Goal: Task Accomplishment & Management: Use online tool/utility

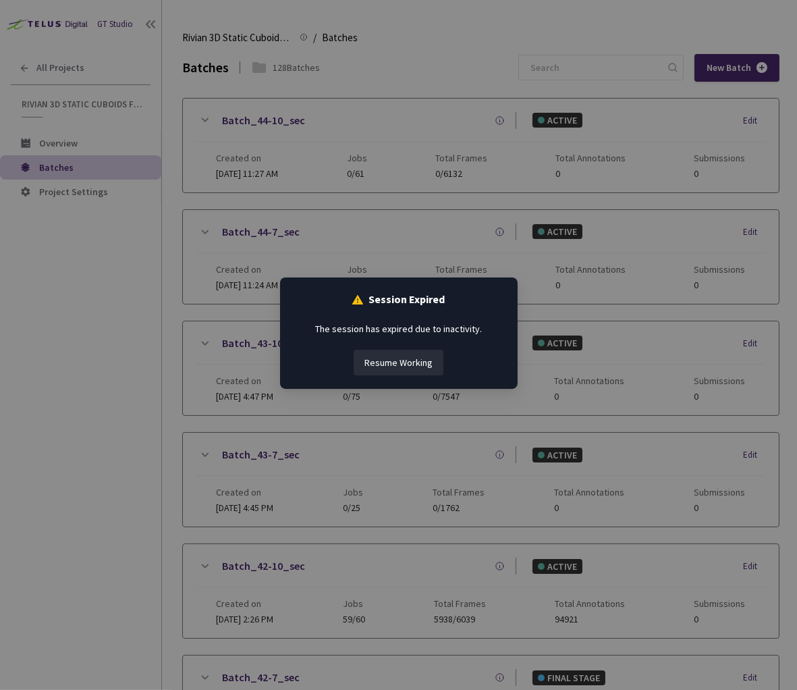
click at [392, 355] on button "Resume Working" at bounding box center [399, 363] width 90 height 26
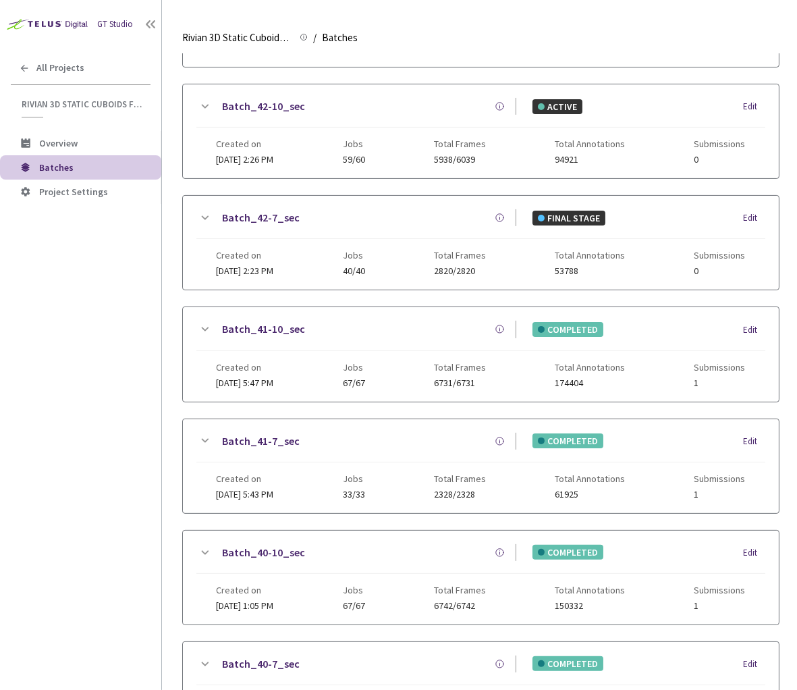
scroll to position [798, 0]
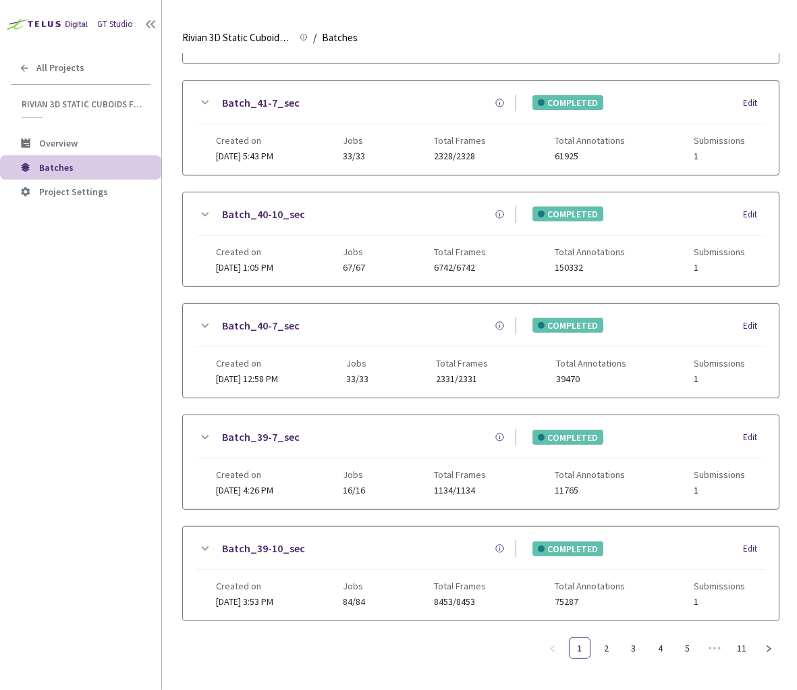
click at [203, 429] on icon at bounding box center [204, 437] width 16 height 16
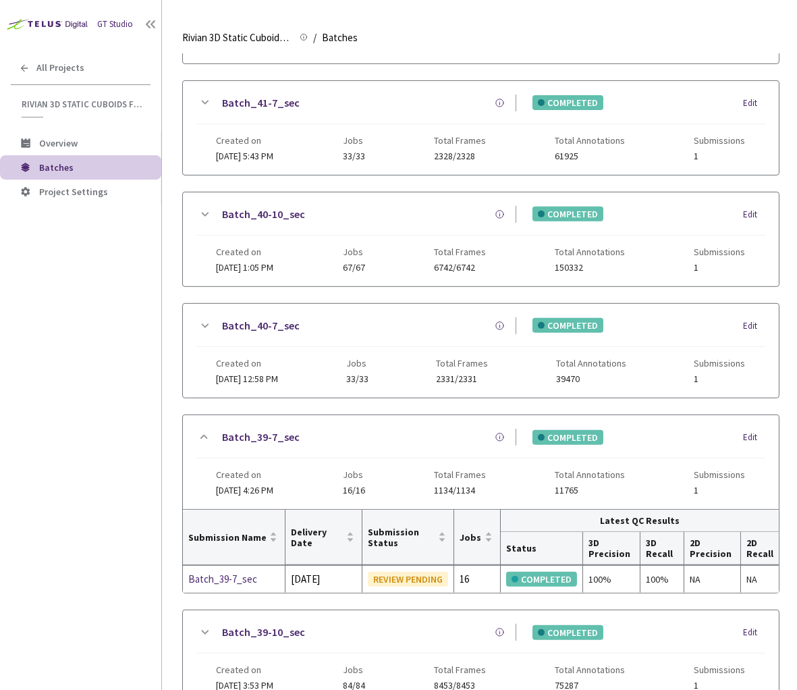
click at [116, 422] on div "GT Studio All Projects Rivian 3D Static Cuboids fixed[2024-25] Rivian 3D Static…" at bounding box center [80, 324] width 161 height 649
click at [140, 381] on div "GT Studio All Projects Rivian 3D Static Cuboids fixed[2024-25] Rivian 3D Static…" at bounding box center [80, 324] width 161 height 649
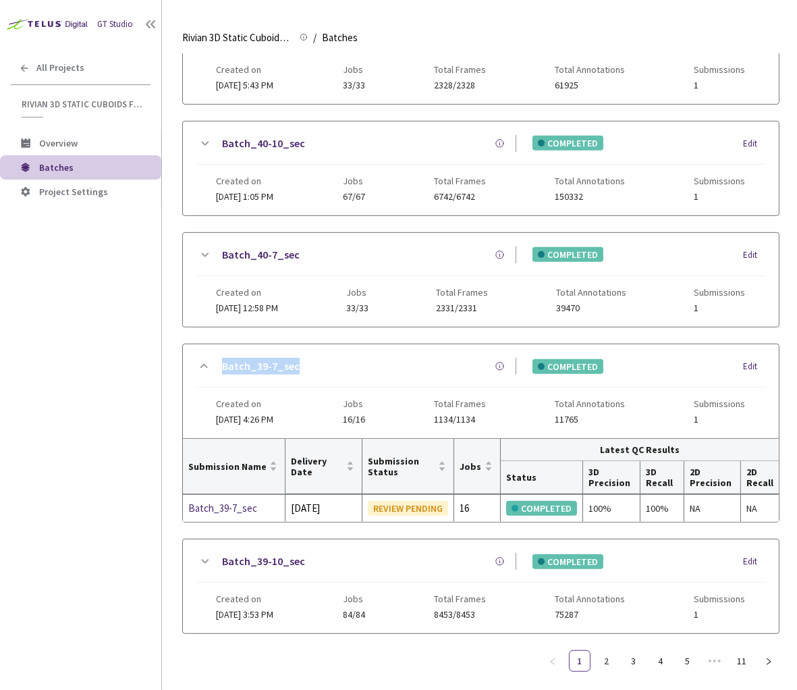
scroll to position [860, 0]
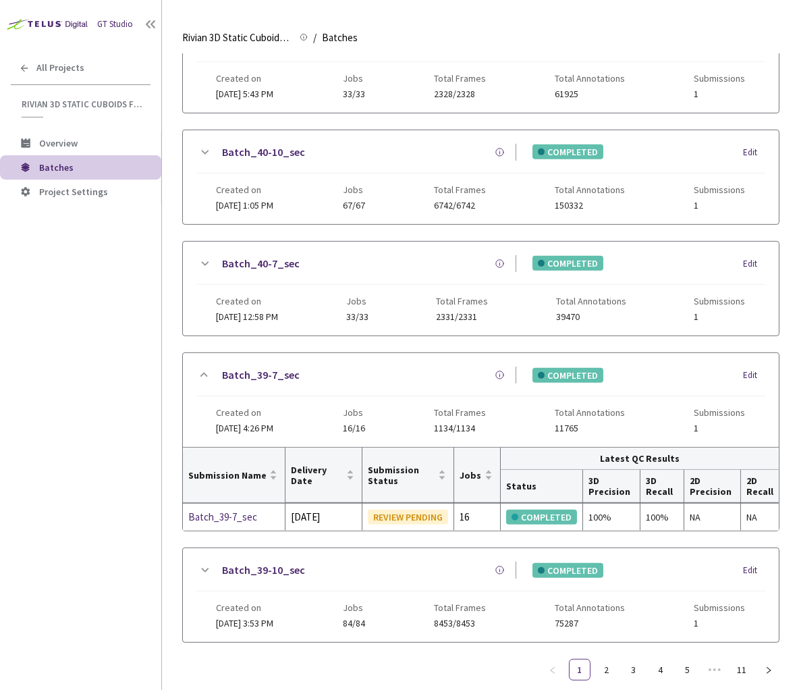
click at [169, 347] on main "Rivian 3D Static Cuboids fixed[2024-25] Rivian 3D Static Cuboids fixed[2024-25]…" at bounding box center [479, 345] width 635 height 690
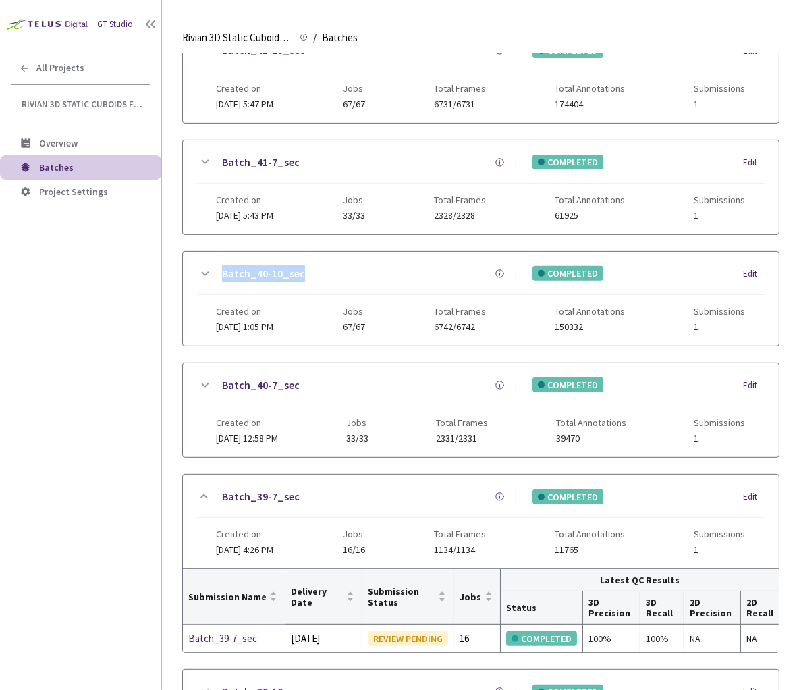
scroll to position [678, 0]
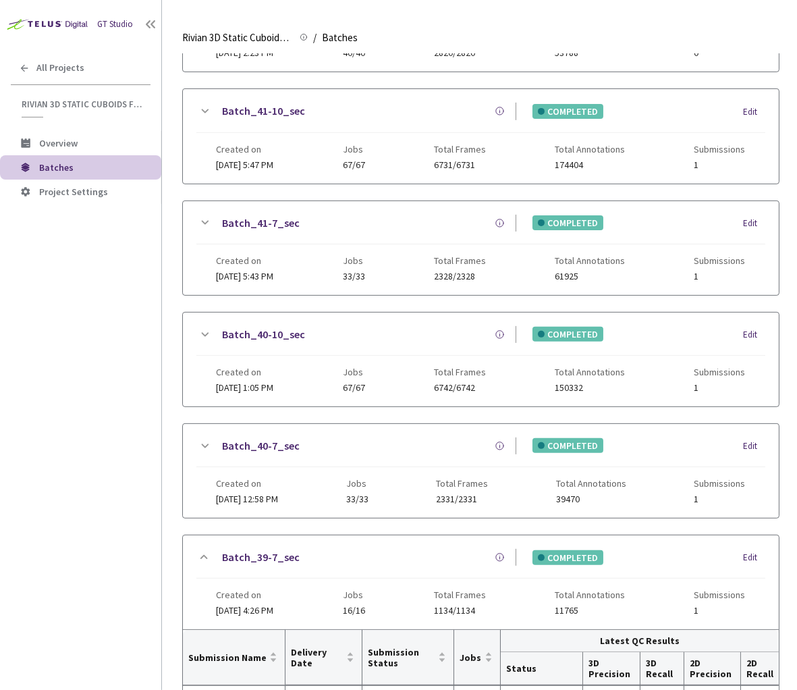
click at [211, 215] on div "Batch_41-7_sec COMPLETED Edit" at bounding box center [480, 230] width 569 height 30
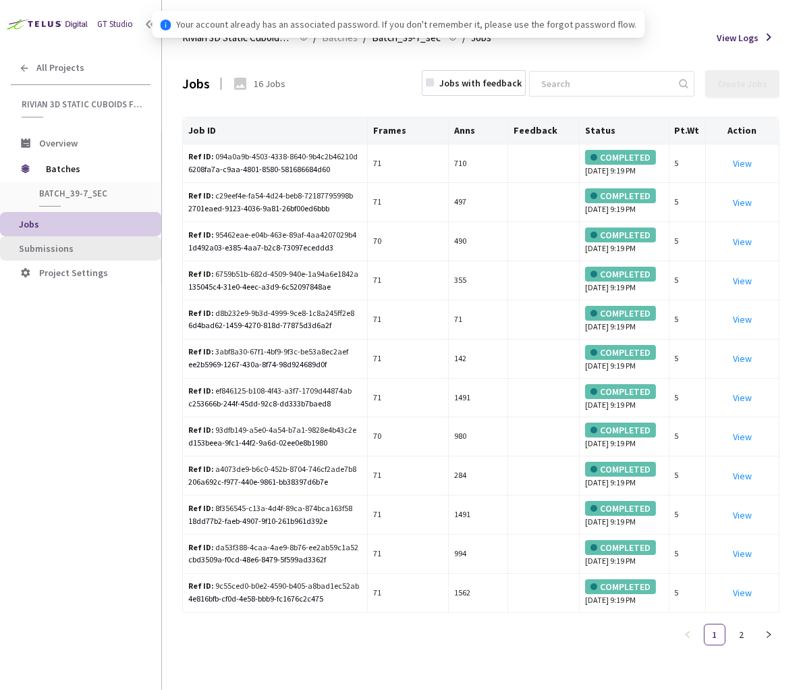
click at [53, 255] on li "Submissions" at bounding box center [80, 248] width 161 height 24
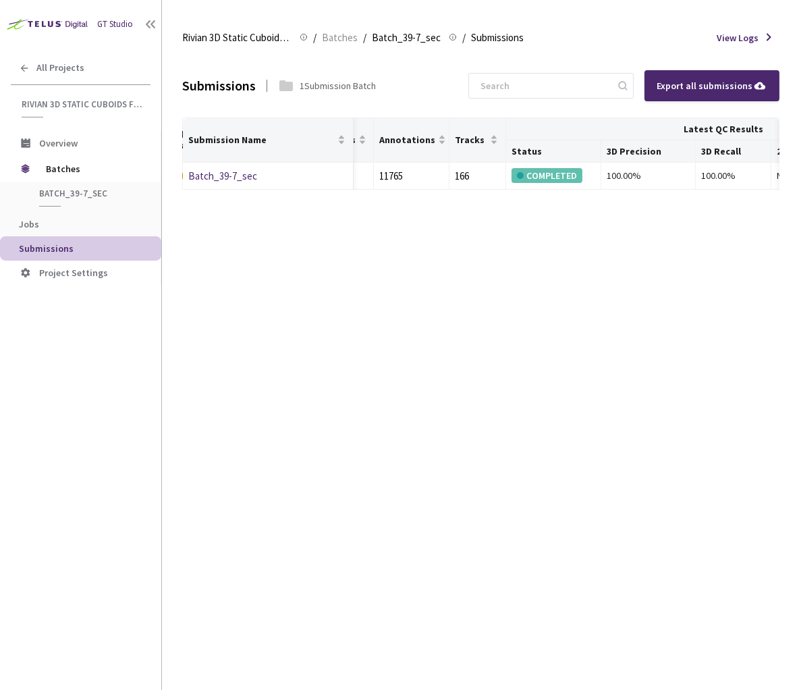
scroll to position [0, 319]
click at [625, 176] on div "100.00%" at bounding box center [649, 175] width 83 height 15
copy div "100.00%"
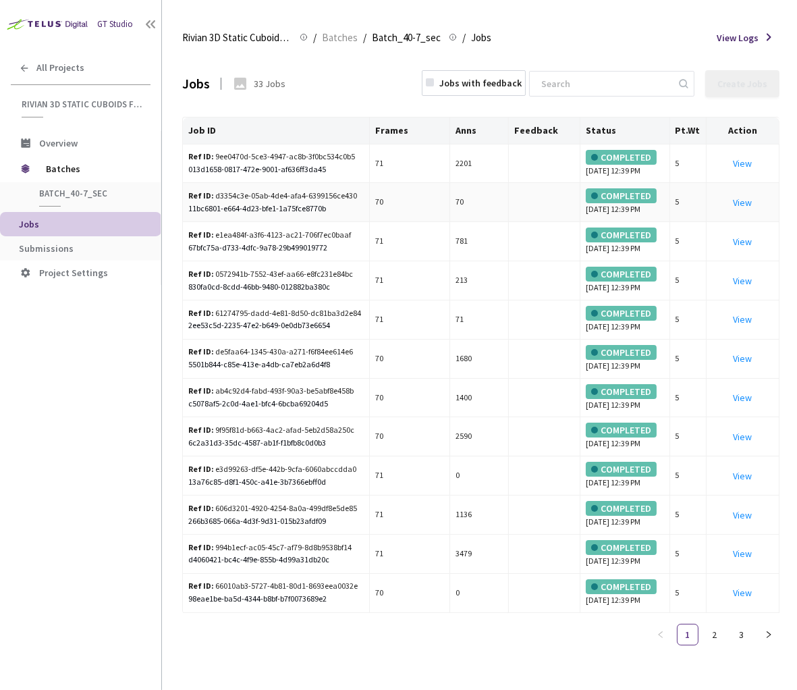
click at [754, 210] on div "View" at bounding box center [742, 202] width 61 height 15
click at [84, 238] on li "Submissions" at bounding box center [80, 248] width 161 height 24
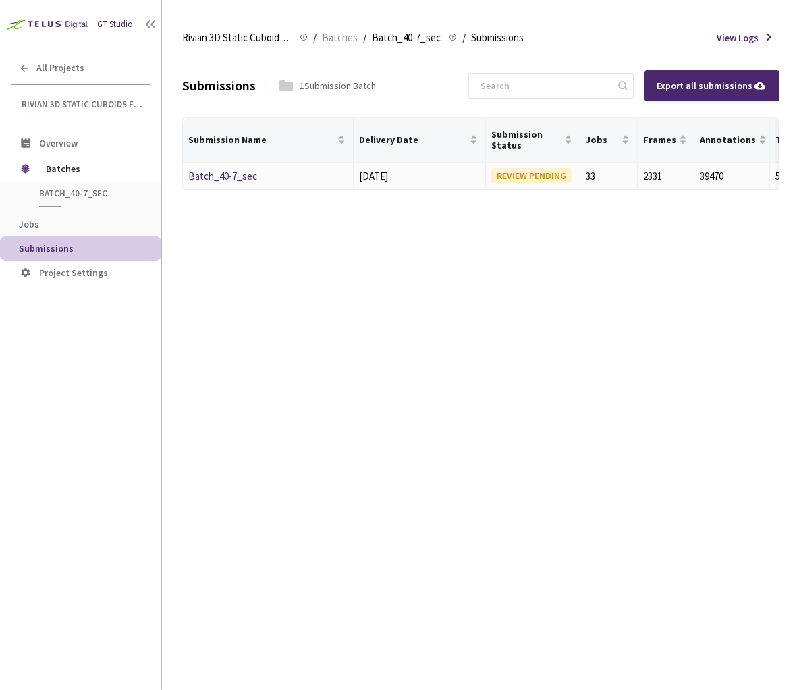
click at [242, 176] on link "Batch_40-7_sec" at bounding box center [222, 175] width 69 height 13
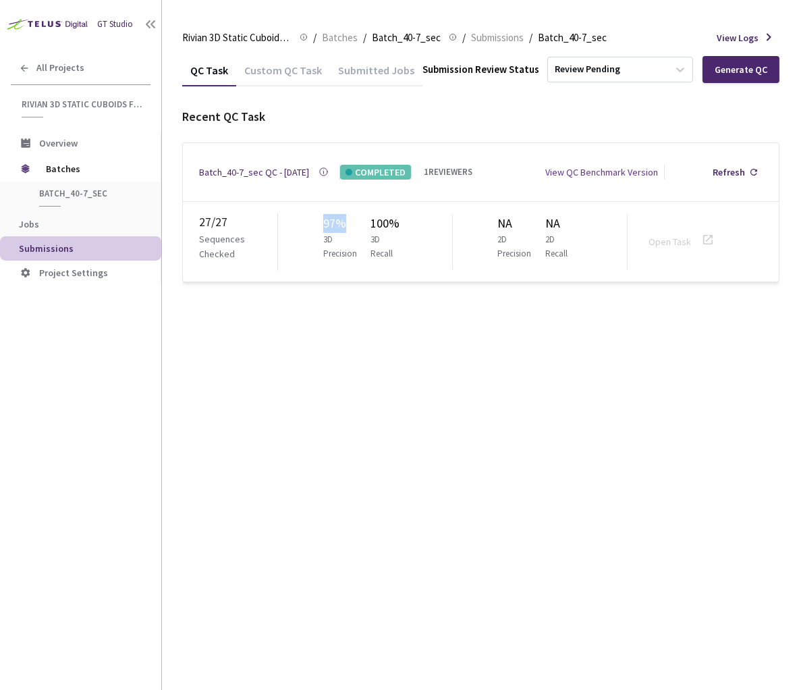
drag, startPoint x: 322, startPoint y: 215, endPoint x: 349, endPoint y: 219, distance: 27.4
click at [349, 219] on div "97% 3D Precision 100% 3D Recall" at bounding box center [365, 241] width 175 height 55
copy div "97%"
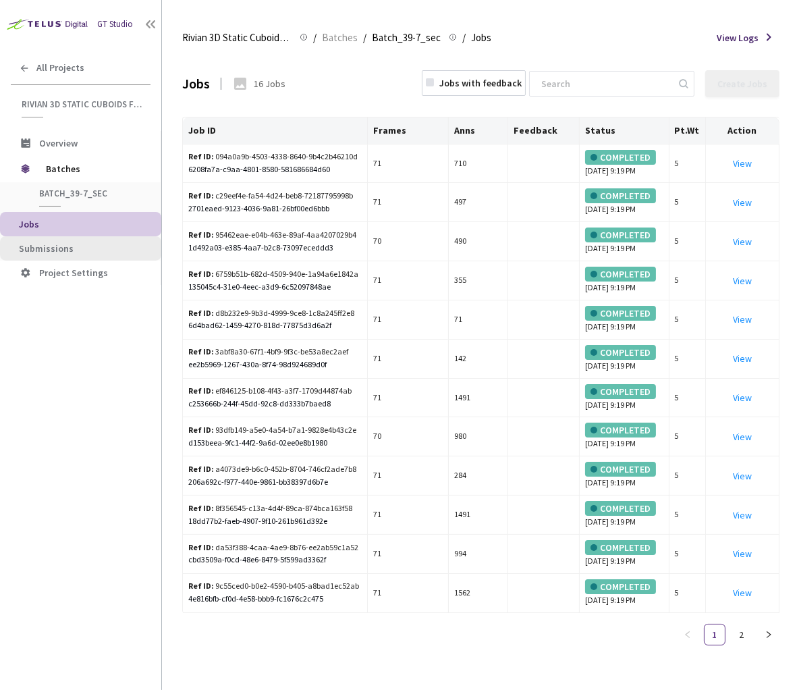
click at [61, 244] on span "Submissions" at bounding box center [46, 248] width 55 height 12
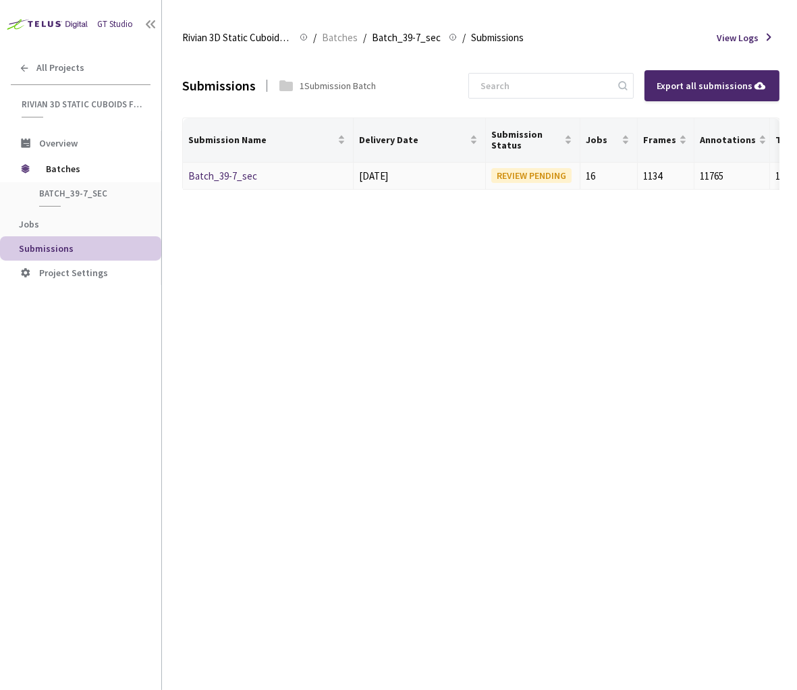
click at [232, 176] on link "Batch_39-7_sec" at bounding box center [222, 175] width 69 height 13
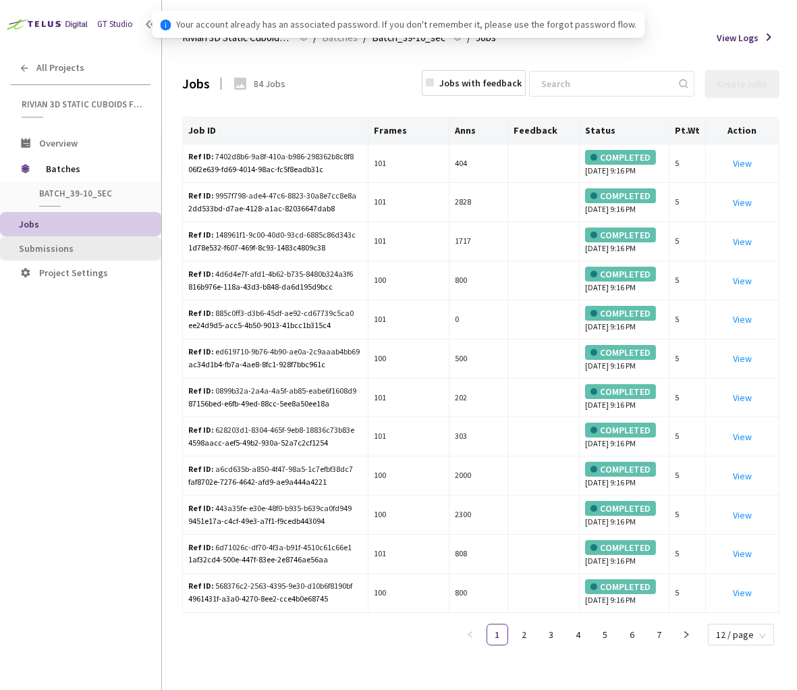
click at [84, 249] on span "Submissions" at bounding box center [85, 248] width 132 height 11
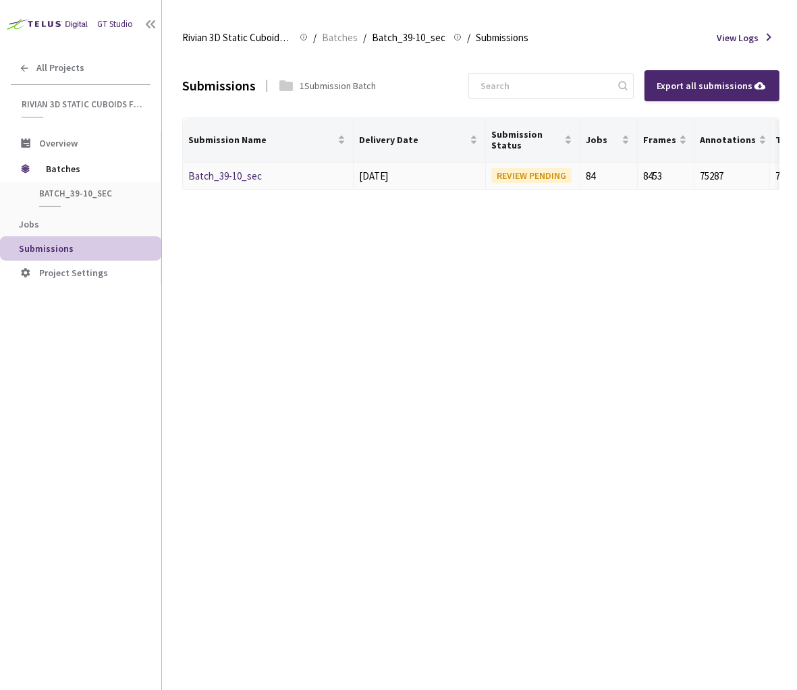
click at [230, 180] on link "Batch_39-10_sec" at bounding box center [225, 175] width 74 height 13
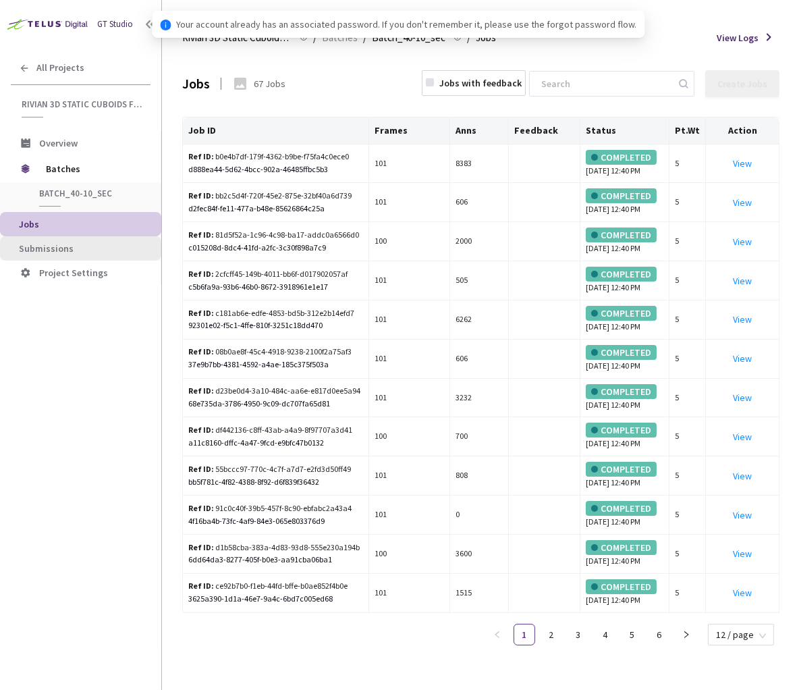
click at [99, 240] on li "Submissions" at bounding box center [80, 248] width 161 height 24
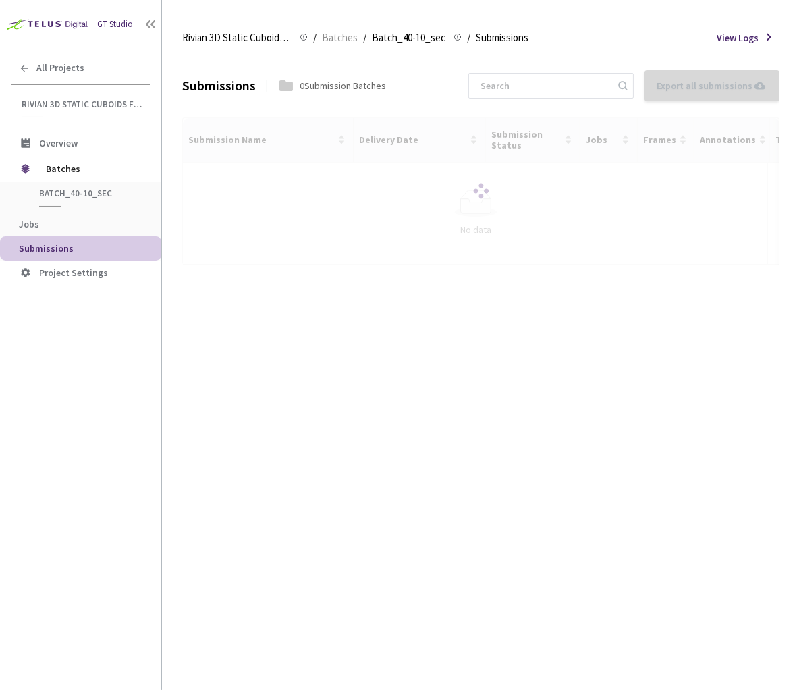
click at [265, 314] on div "Submissions 0 Submission Batches Export all submissions No Submissions to Expor…" at bounding box center [480, 372] width 597 height 636
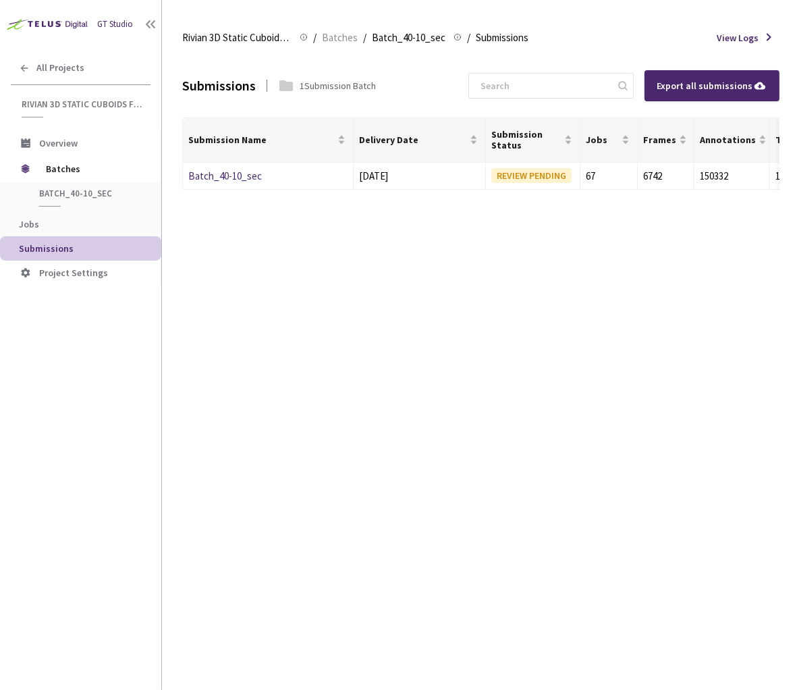
click at [269, 338] on div "Submissions 1 Submission Batch Export all submissions Submission Name Delivery …" at bounding box center [480, 372] width 597 height 636
click at [228, 173] on link "Batch_40-10_sec" at bounding box center [225, 175] width 74 height 13
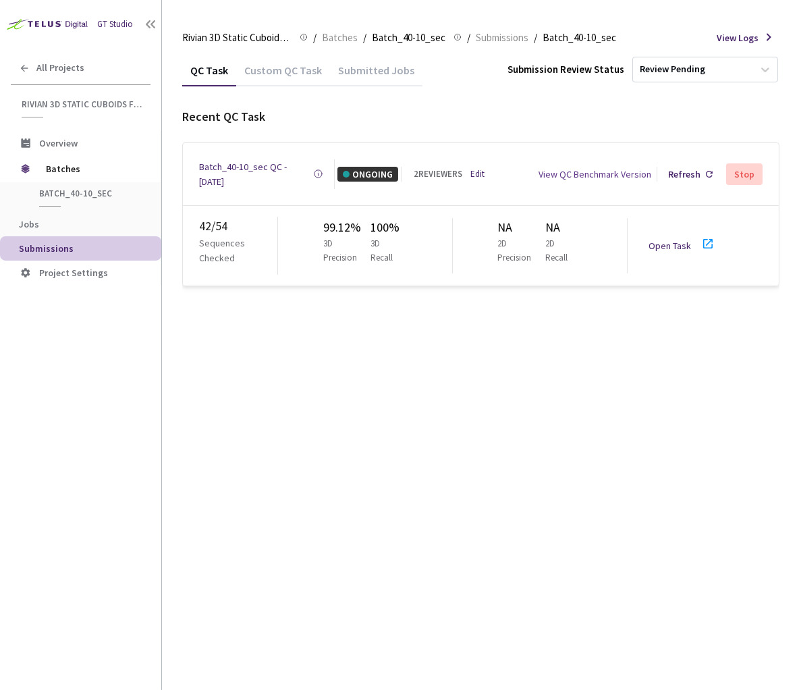
click at [279, 362] on div "QC Task Custom QC Task Submitted Jobs Submission Review Status Review Pending R…" at bounding box center [480, 372] width 597 height 636
click at [317, 344] on div "QC Task Custom QC Task Submitted Jobs Submission Review Status Review Pending R…" at bounding box center [480, 372] width 597 height 636
click at [326, 290] on div "QC Task Custom QC Task Submitted Jobs Submission Review Status Review Pending R…" at bounding box center [480, 372] width 597 height 636
click at [676, 240] on link "Open Task" at bounding box center [670, 246] width 43 height 12
